Goal: Task Accomplishment & Management: Manage account settings

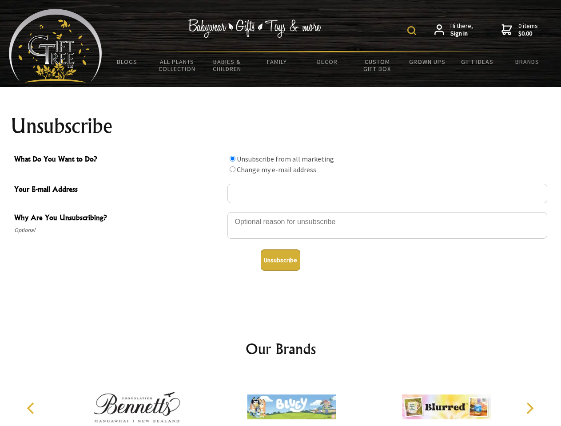
click at [413, 31] on img at bounding box center [411, 30] width 9 height 9
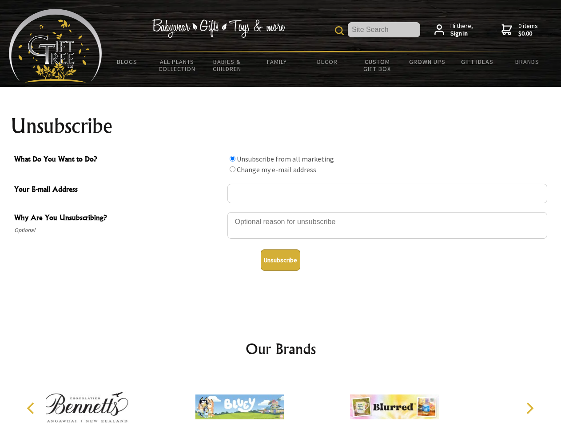
click at [281, 212] on div at bounding box center [387, 226] width 320 height 31
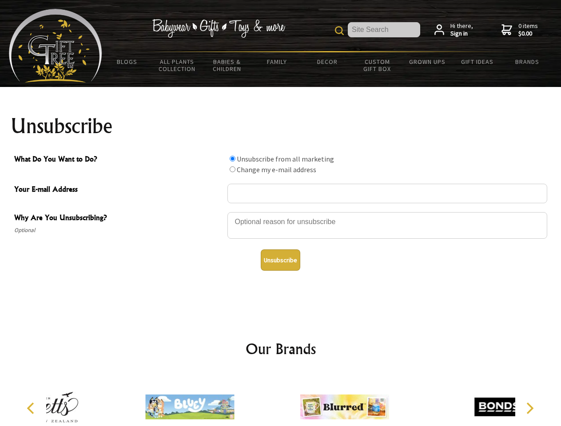
click at [232, 158] on input "What Do You Want to Do?" at bounding box center [232, 159] width 6 height 6
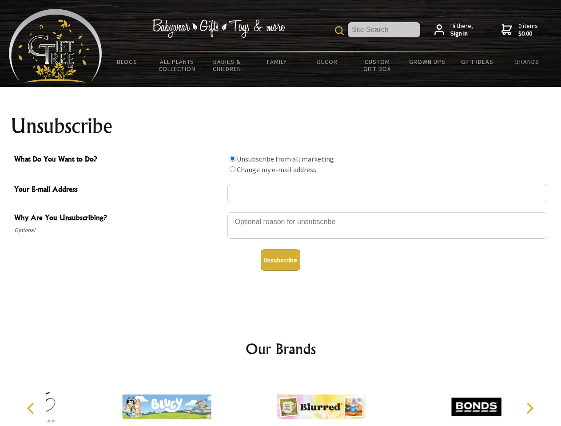
click at [232, 169] on input "What Do You Want to Do?" at bounding box center [232, 169] width 6 height 6
radio input "true"
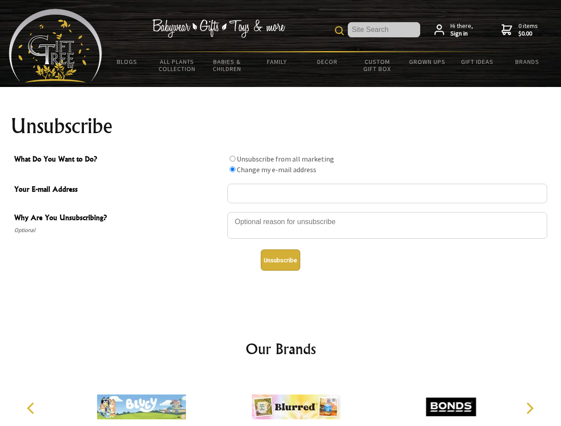
click at [280, 260] on button "Unsubscribe" at bounding box center [281, 259] width 40 height 21
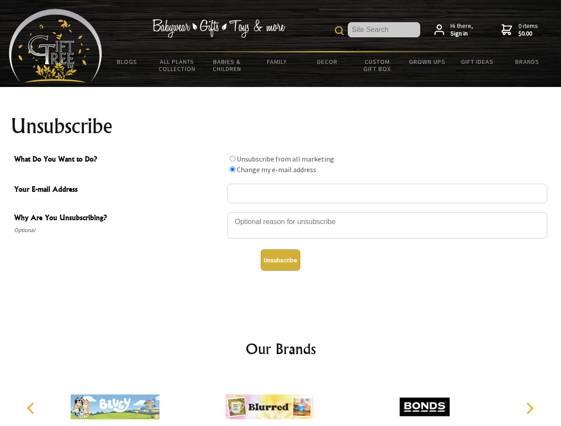
click at [32, 408] on icon "Previous" at bounding box center [32, 409] width 12 height 12
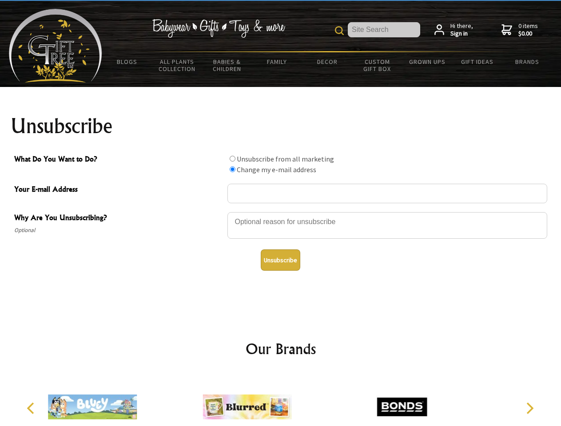
click at [529, 408] on icon "Next" at bounding box center [529, 409] width 12 height 12
